Goal: Use online tool/utility: Utilize a website feature to perform a specific function

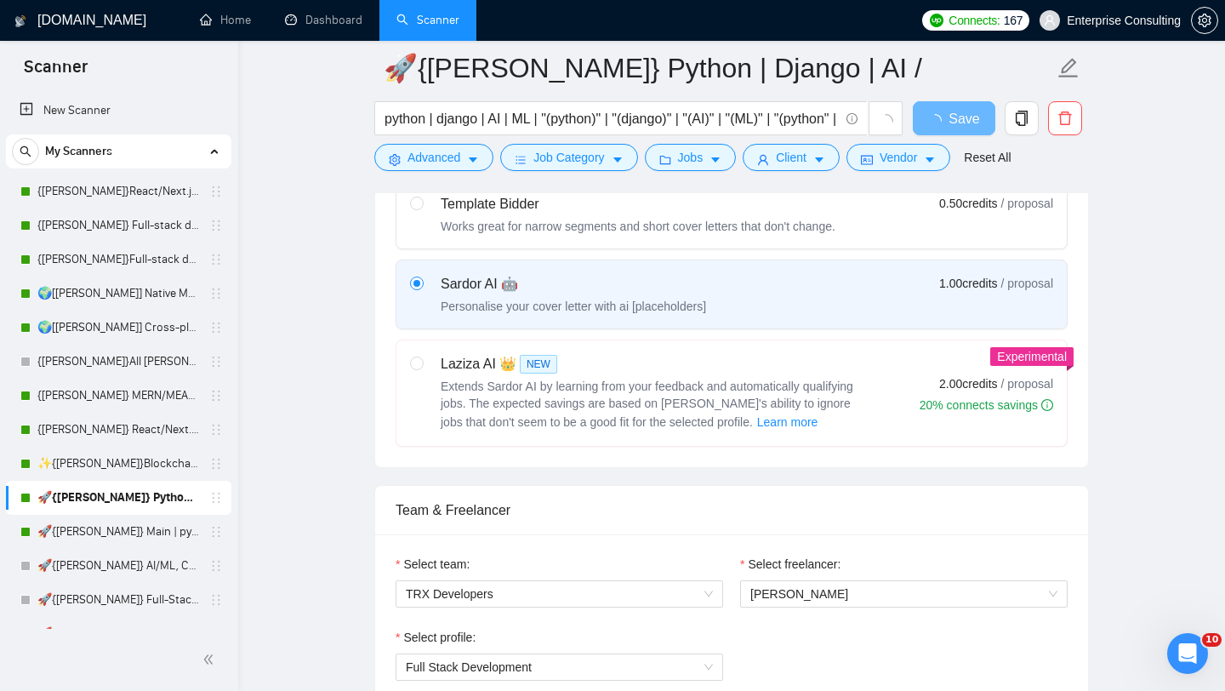
scroll to position [766, 0]
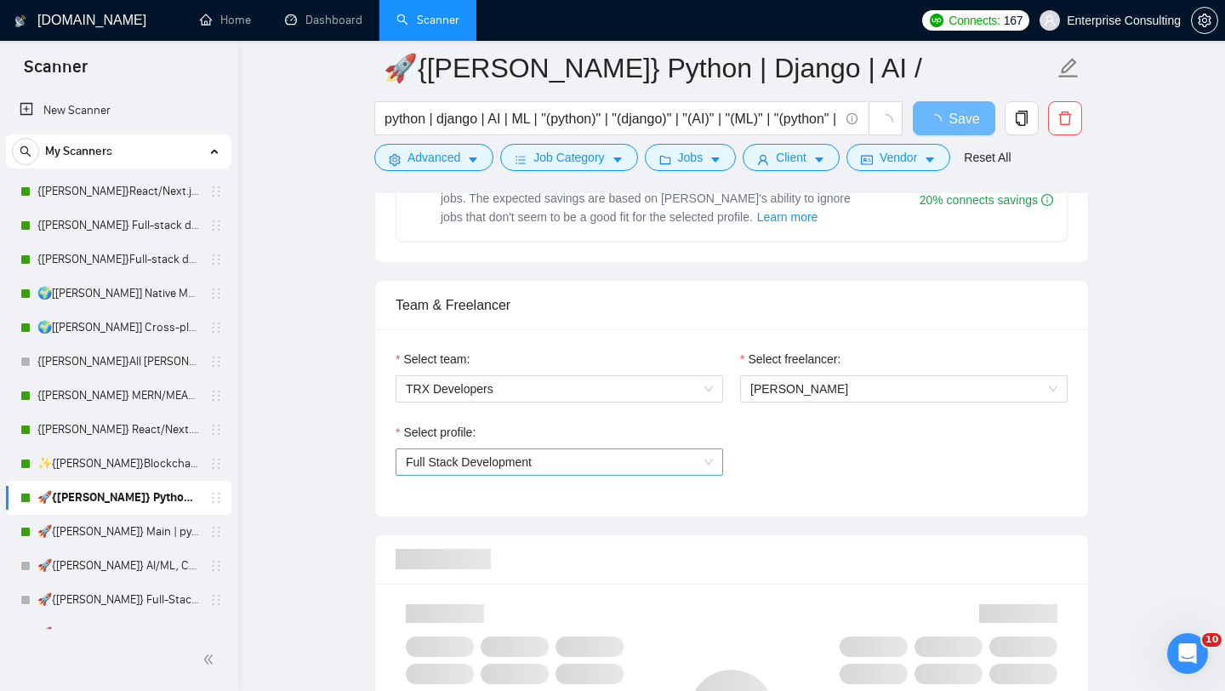
click at [633, 472] on span "Full Stack Development" at bounding box center [559, 462] width 307 height 26
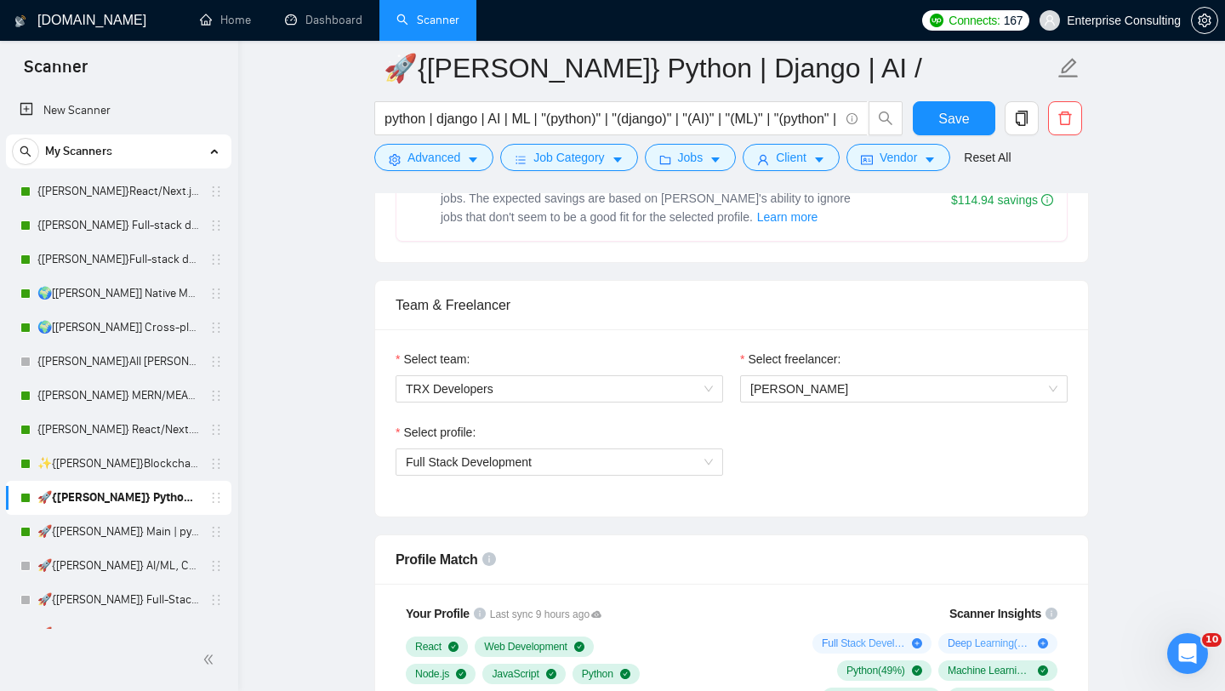
click at [819, 481] on div "Select profile: Full Stack Development" at bounding box center [731, 459] width 689 height 73
